Goal: Task Accomplishment & Management: Manage account settings

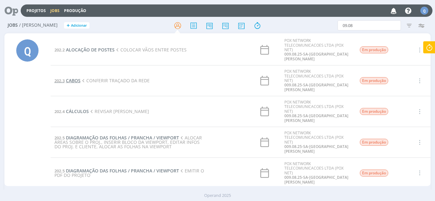
click at [68, 78] on span "CABOS" at bounding box center [73, 81] width 15 height 6
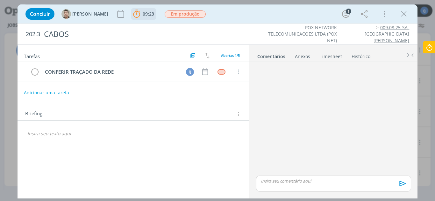
click at [143, 14] on span "09:23" at bounding box center [148, 14] width 11 height 6
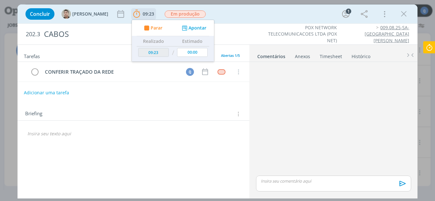
click at [180, 28] on button "Apontar" at bounding box center [193, 28] width 26 height 7
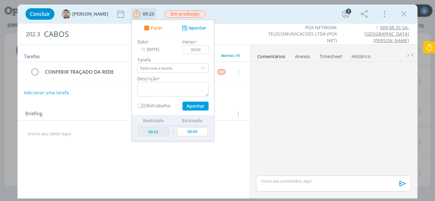
click at [150, 26] on span "Parar" at bounding box center [156, 28] width 12 height 4
type input "12:06"
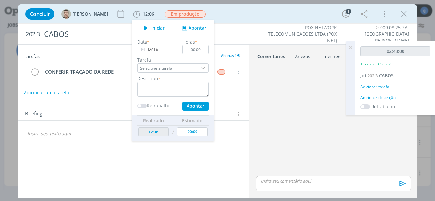
click at [380, 88] on div "Adicionar tarefa" at bounding box center [395, 87] width 70 height 6
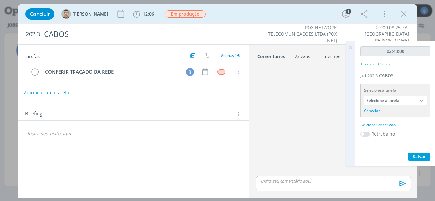
click at [378, 100] on input "Selecione a tarefa" at bounding box center [395, 101] width 63 height 10
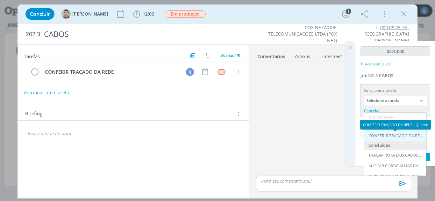
click at [391, 138] on div "CONFERIR TRAÇADO DA REDE - Queren" at bounding box center [395, 136] width 55 height 5
type input "CONFERIR TRAÇADO DA REDE"
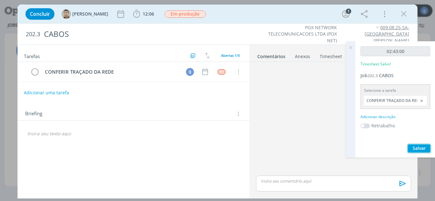
click at [413, 149] on span "Salvar" at bounding box center [419, 148] width 13 height 6
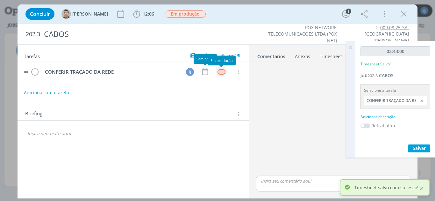
click at [220, 73] on div "dialog" at bounding box center [221, 71] width 8 height 5
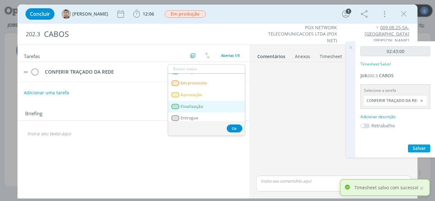
scroll to position [22, 0]
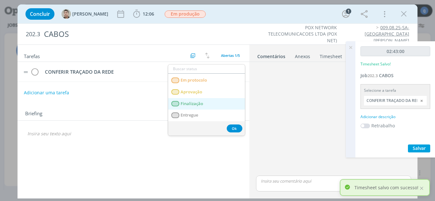
click at [196, 104] on span "Finalização" at bounding box center [191, 104] width 23 height 5
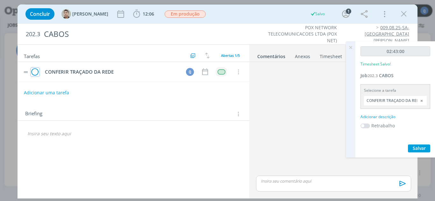
click at [37, 71] on icon "dialog" at bounding box center [35, 72] width 9 height 10
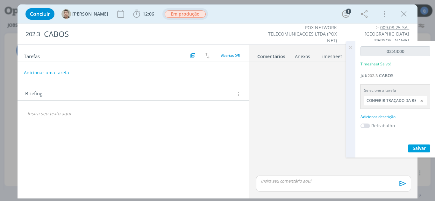
click at [165, 14] on span "Em produção" at bounding box center [185, 14] width 41 height 7
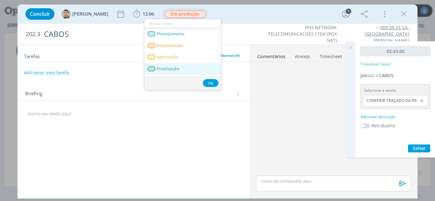
click at [175, 67] on span "Finalização" at bounding box center [168, 69] width 23 height 5
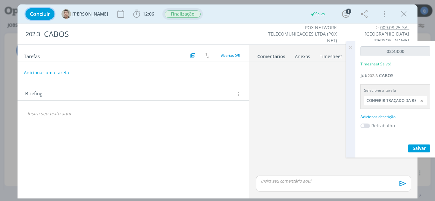
click at [32, 13] on span "Concluir" at bounding box center [40, 13] width 20 height 5
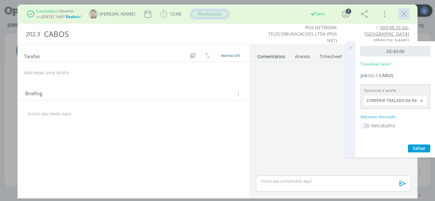
click at [403, 13] on icon "dialog" at bounding box center [404, 14] width 10 height 10
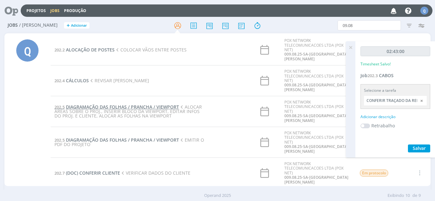
click at [116, 104] on span "DIAGRAMAÇÃO DAS FOLHAS / PRANCHA / VIEWPORT" at bounding box center [122, 107] width 113 height 6
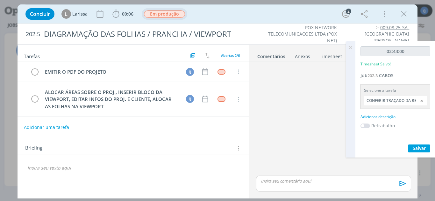
click at [158, 14] on span "Em produção" at bounding box center [164, 14] width 41 height 7
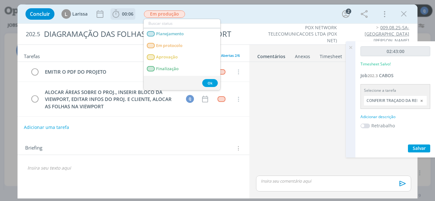
click at [125, 17] on span "00:06" at bounding box center [127, 14] width 11 height 6
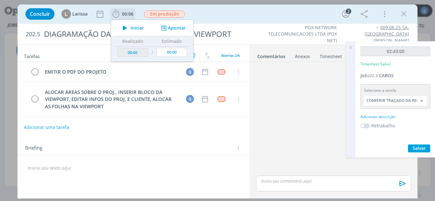
click at [130, 28] on icon "dialog" at bounding box center [124, 28] width 11 height 8
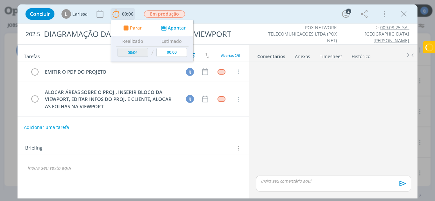
click at [185, 28] on button "Apontar" at bounding box center [172, 28] width 26 height 7
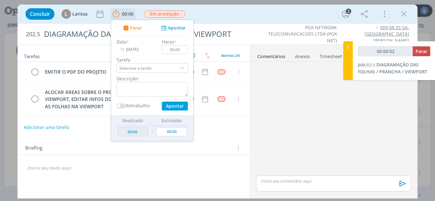
click at [184, 68] on div "dialog" at bounding box center [183, 68] width 10 height 10
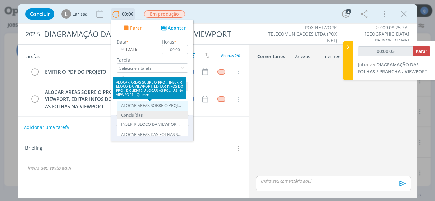
type input "00:00:04"
click at [159, 105] on div "ALOCAR ÁREAS SOBRE O PROJ., INSERIR BLOCO DA VIEWPORT, EDITAR INFOS DO PROJ. E …" at bounding box center [151, 105] width 60 height 5
type input "ALOCAR ÁREAS SOBRE O PROJ., INSERIR BLOCO DA VIEWPORT, EDITAR INFOS DO PROJ. E …"
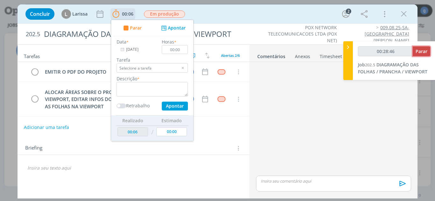
click at [418, 51] on span "Parar" at bounding box center [421, 51] width 12 height 6
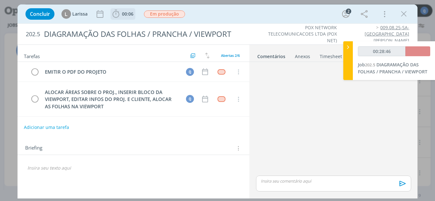
type input "00:29:00"
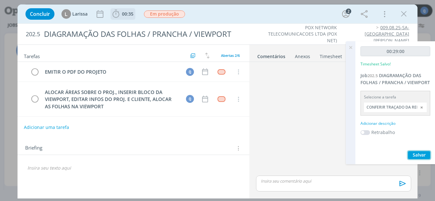
click at [423, 155] on span "Salvar" at bounding box center [419, 155] width 13 height 6
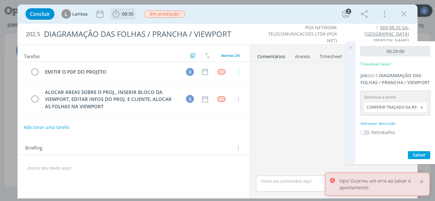
click at [422, 180] on div at bounding box center [422, 182] width 6 height 6
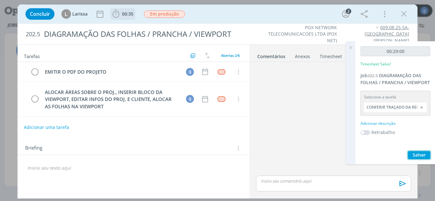
click at [426, 154] on button "Salvar" at bounding box center [419, 156] width 22 height 8
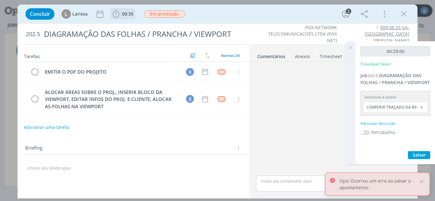
click at [420, 108] on div at bounding box center [422, 108] width 10 height 10
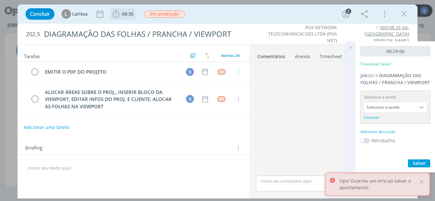
click at [420, 108] on div at bounding box center [422, 108] width 10 height 10
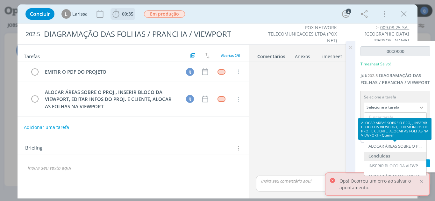
click at [406, 146] on div "ALOCAR ÁREAS SOBRE O PROJ., INSERIR BLOCO DA VIEWPORT, EDITAR INFOS DO PROJ. E …" at bounding box center [395, 146] width 55 height 5
type input "ALOCAR ÁREAS SOBRE O PROJ., INSERIR BLOCO DA VIEWPORT, EDITAR INFOS DO PROJ. E …"
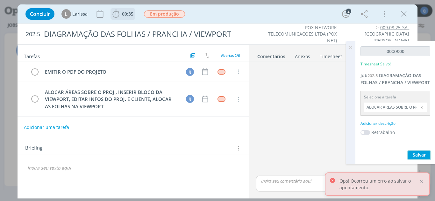
click at [417, 155] on span "Salvar" at bounding box center [419, 155] width 13 height 6
click at [422, 183] on div at bounding box center [422, 182] width 6 height 6
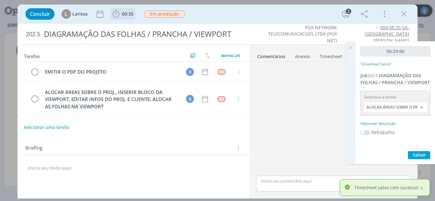
click at [353, 45] on icon at bounding box center [350, 47] width 11 height 12
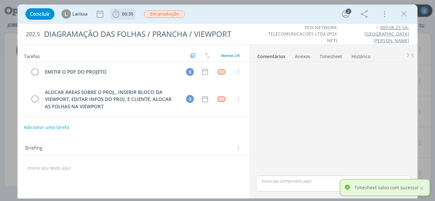
click at [326, 56] on link "Timesheet" at bounding box center [330, 55] width 23 height 9
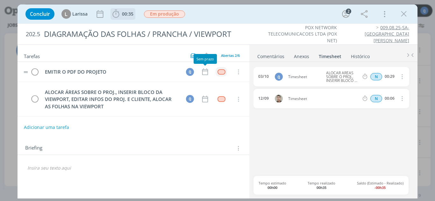
click at [217, 70] on div "dialog" at bounding box center [221, 71] width 8 height 5
click at [219, 70] on div "dialog" at bounding box center [221, 71] width 8 height 5
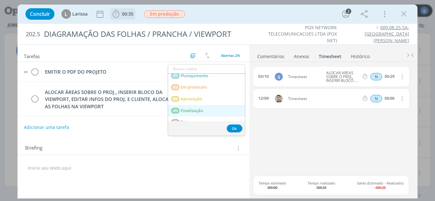
scroll to position [22, 0]
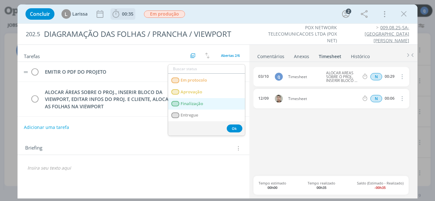
click at [202, 102] on span "Finalização" at bounding box center [191, 104] width 23 height 5
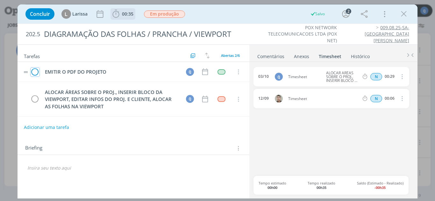
click at [32, 74] on icon "dialog" at bounding box center [35, 72] width 9 height 10
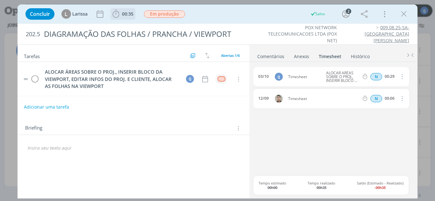
click at [224, 83] on td "dialog" at bounding box center [221, 79] width 11 height 10
click at [221, 79] on div "dialog" at bounding box center [221, 78] width 8 height 5
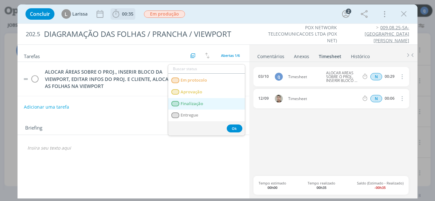
click at [208, 107] on link "Finalização" at bounding box center [206, 104] width 77 height 12
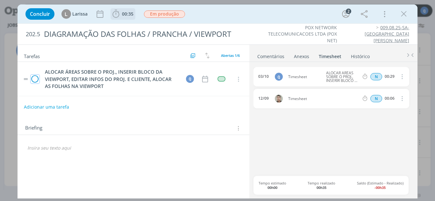
click at [35, 83] on icon "dialog" at bounding box center [35, 80] width 9 height 10
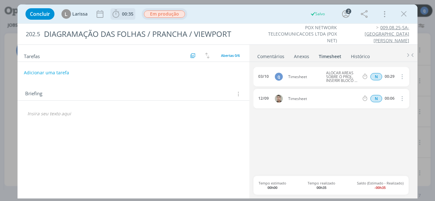
drag, startPoint x: 170, startPoint y: 12, endPoint x: 169, endPoint y: 18, distance: 5.8
click at [170, 15] on span "Em produção" at bounding box center [164, 14] width 41 height 7
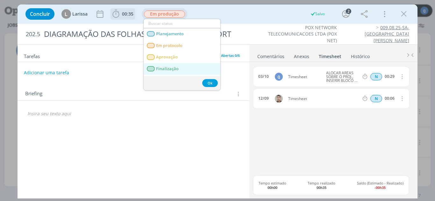
click at [172, 71] on span "Finalização" at bounding box center [167, 69] width 23 height 5
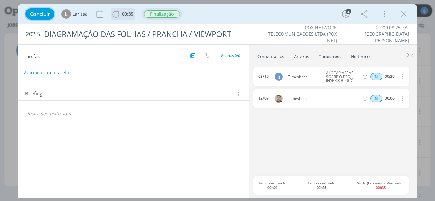
click at [49, 14] on span "Concluir" at bounding box center [40, 13] width 20 height 5
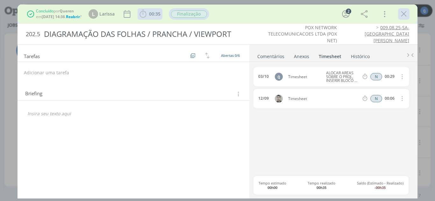
click at [403, 14] on icon "dialog" at bounding box center [404, 14] width 10 height 10
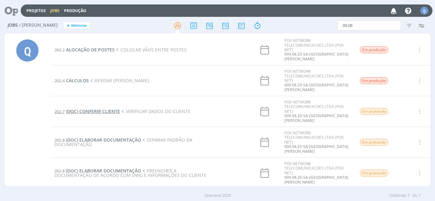
click at [107, 109] on span "(DOC) CONFERIR CLIENTE" at bounding box center [93, 112] width 54 height 6
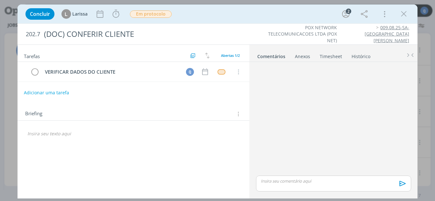
click at [405, 11] on icon "dialog" at bounding box center [404, 14] width 10 height 10
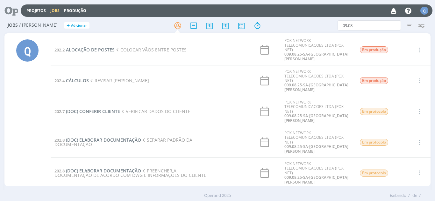
click at [101, 168] on span "(DOC) ELABORAR DOCUMENTAÇÃO" at bounding box center [103, 171] width 75 height 6
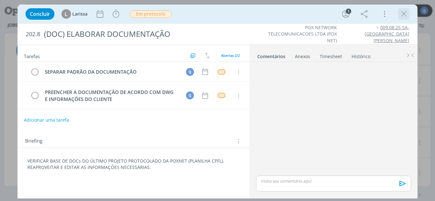
click at [401, 14] on icon "dialog" at bounding box center [404, 14] width 10 height 10
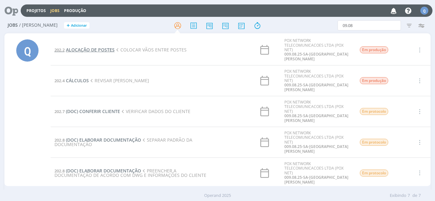
click at [80, 49] on span "ALOCAÇÃO DE POSTES" at bounding box center [90, 50] width 49 height 6
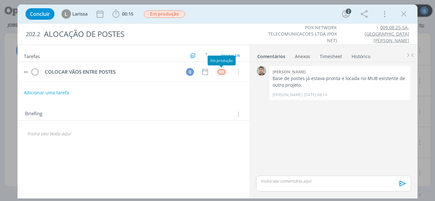
click at [220, 72] on div "dialog" at bounding box center [221, 71] width 8 height 5
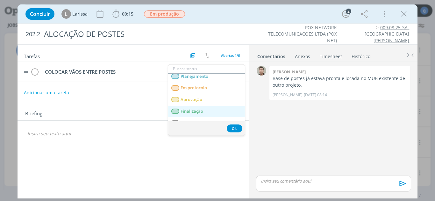
scroll to position [22, 0]
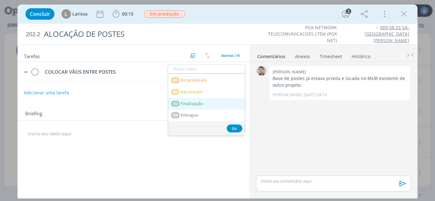
click at [202, 104] on span "Finalização" at bounding box center [191, 104] width 23 height 5
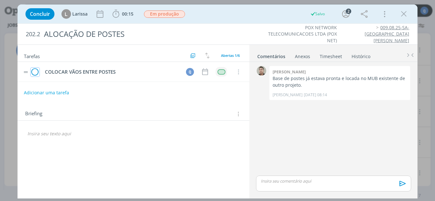
click at [35, 74] on icon "dialog" at bounding box center [35, 72] width 9 height 10
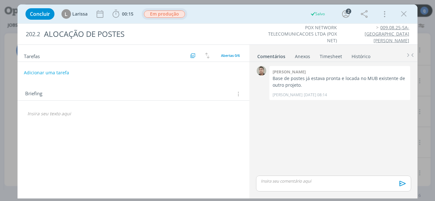
click at [165, 18] on button "Em produção" at bounding box center [165, 14] width 42 height 8
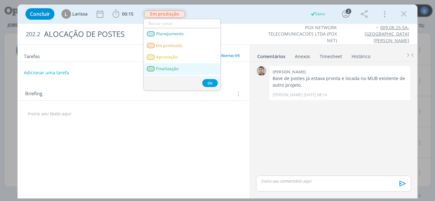
click at [173, 67] on span "Finalização" at bounding box center [167, 69] width 23 height 5
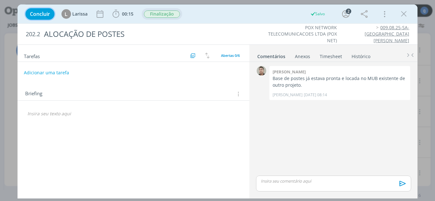
click at [49, 16] on span "Concluir" at bounding box center [40, 13] width 20 height 5
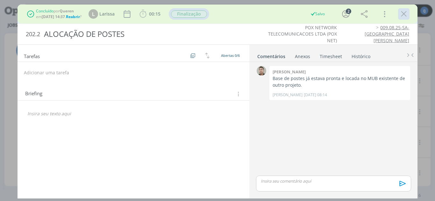
click at [409, 14] on div "dialog" at bounding box center [403, 13] width 11 height 11
click at [404, 14] on icon "dialog" at bounding box center [404, 14] width 10 height 10
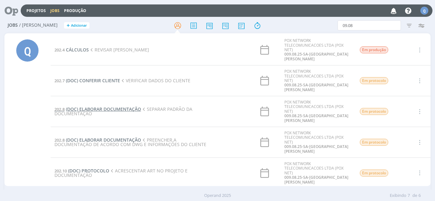
click at [102, 106] on span "(DOC) ELABORAR DOCUMENTAÇÃO" at bounding box center [103, 109] width 75 height 6
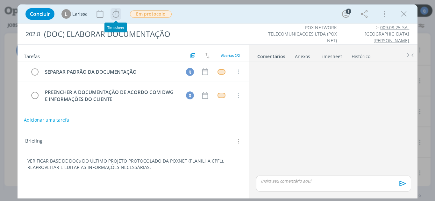
click at [117, 17] on icon "dialog" at bounding box center [115, 14] width 7 height 8
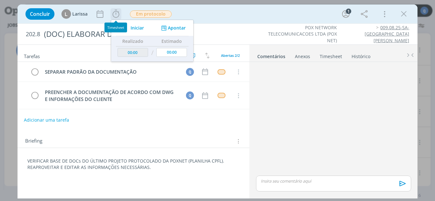
click at [132, 28] on span "Iniciar" at bounding box center [137, 28] width 13 height 4
click at [174, 26] on button "Apontar" at bounding box center [172, 28] width 26 height 7
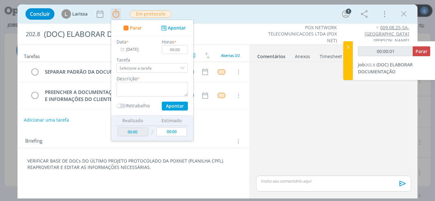
click at [180, 71] on div "dialog" at bounding box center [183, 68] width 10 height 10
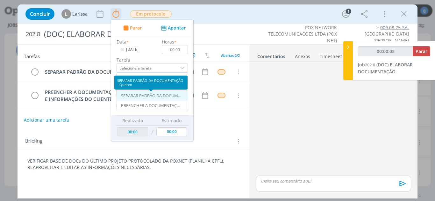
type input "00:00:04"
click at [167, 95] on div "SEPARAR PADRÃO DA DOCUMENTAÇÃO - Queren" at bounding box center [151, 96] width 60 height 5
type input "SEPARAR PADRÃO DA DOCUMENTAÇÃO"
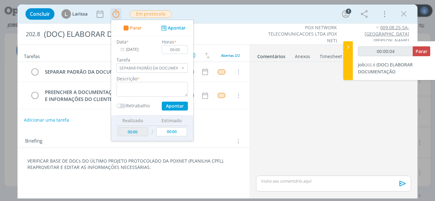
type input "00:00:05"
click at [182, 68] on div "dialog" at bounding box center [183, 68] width 10 height 10
type input "Selecione a tarefa"
click at [182, 69] on div "dialog" at bounding box center [183, 68] width 10 height 10
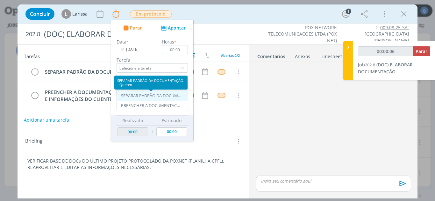
type input "00:00:07"
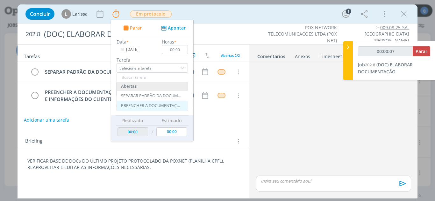
click at [158, 102] on div "PREENCHER A DOCUMENTAÇÃO DE ACORDO COM DWG E INFORMAÇÕES DO CLIENTE - Queren" at bounding box center [152, 106] width 71 height 10
type input "PREENCHER A DOCUMENTAÇÃO DE ACORDO COM DWG E INFORMAÇÕES DO CLIENTE"
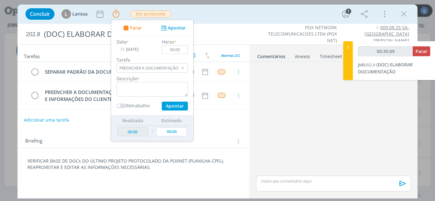
type input "00:36:09"
